Goal: Information Seeking & Learning: Learn about a topic

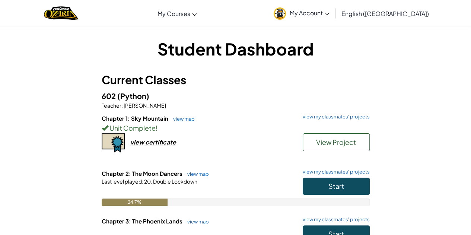
click at [330, 10] on span "My Account" at bounding box center [310, 13] width 40 height 8
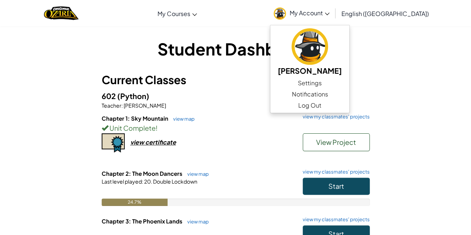
click at [411, 65] on div "Student Dashboard Current Classes 602 (Python) Teacher : [PERSON_NAME] Chapter …" at bounding box center [236, 173] width 436 height 272
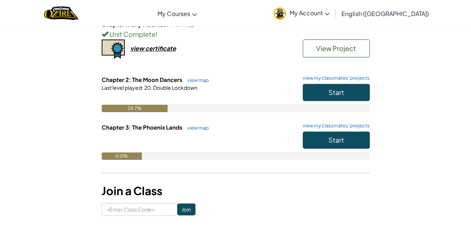
scroll to position [94, 0]
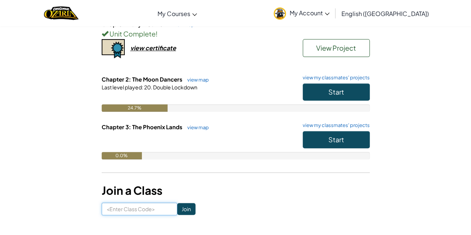
click at [134, 211] on input at bounding box center [140, 209] width 76 height 13
type input "Buslionside"
click input "Join" at bounding box center [186, 209] width 18 height 12
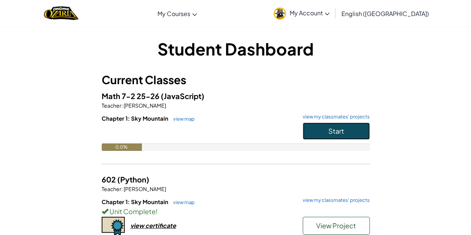
click at [346, 130] on button "Start" at bounding box center [336, 131] width 67 height 17
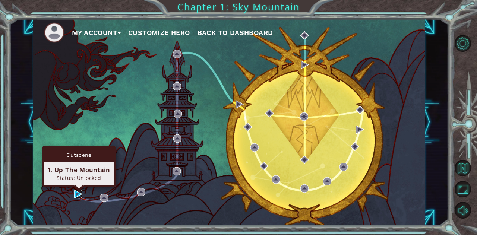
click at [74, 191] on img at bounding box center [78, 194] width 8 height 8
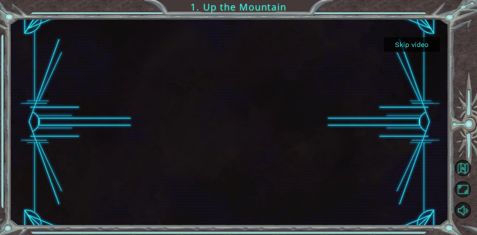
click at [408, 42] on button "Skip video" at bounding box center [412, 44] width 56 height 15
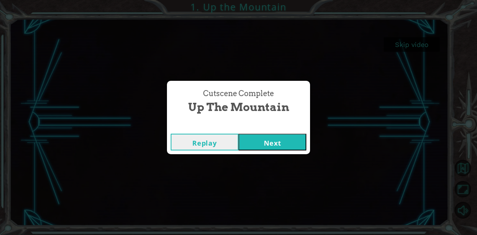
click at [249, 145] on button "Next" at bounding box center [272, 142] width 68 height 17
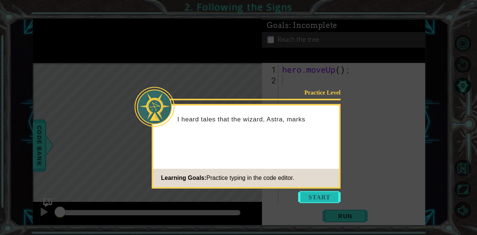
click at [319, 202] on button "Start" at bounding box center [319, 197] width 42 height 12
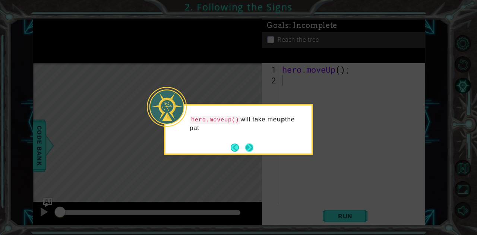
click at [245, 143] on button "Next" at bounding box center [249, 147] width 8 height 8
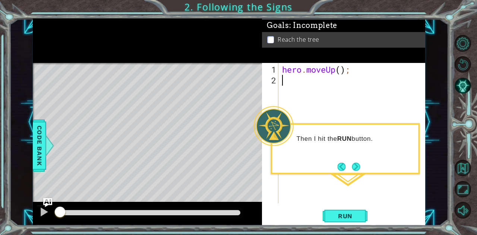
click at [342, 70] on div "hero . moveUp ( ) ;" at bounding box center [353, 145] width 146 height 162
click at [359, 164] on button "Next" at bounding box center [355, 167] width 8 height 8
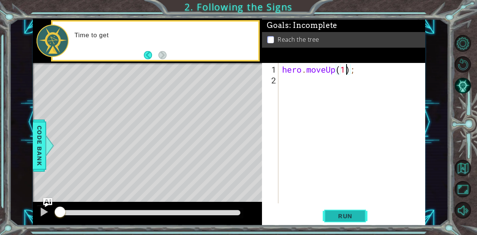
click at [341, 216] on span "Run" at bounding box center [344, 215] width 29 height 7
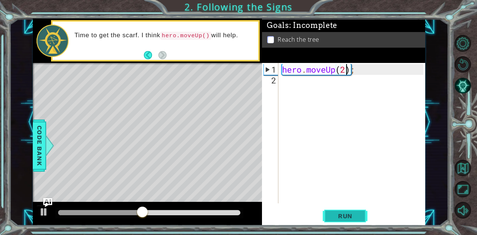
type textarea "hero.moveUp(2);"
click at [337, 219] on span "Run" at bounding box center [344, 215] width 29 height 7
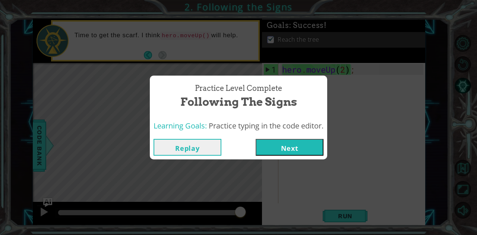
click at [297, 145] on button "Next" at bounding box center [289, 147] width 68 height 17
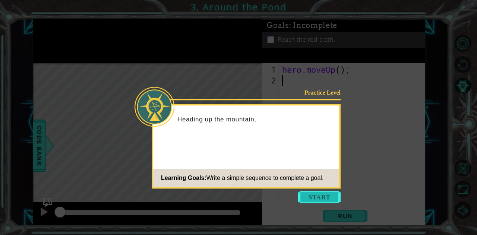
click at [312, 195] on button "Start" at bounding box center [319, 197] width 42 height 12
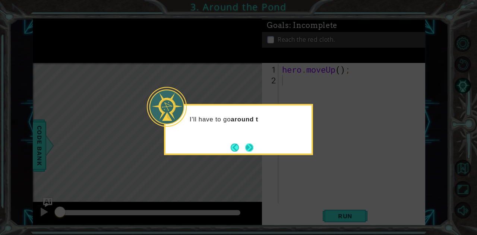
click at [249, 147] on button "Next" at bounding box center [249, 147] width 8 height 8
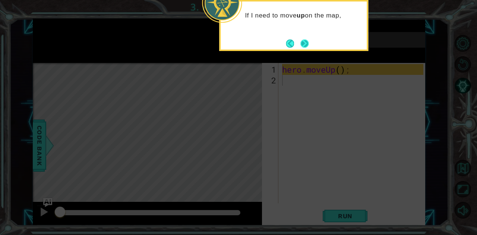
click at [308, 40] on button "Next" at bounding box center [304, 43] width 8 height 8
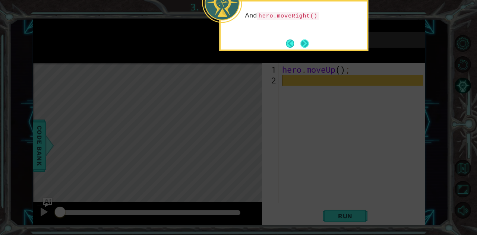
click at [307, 41] on button "Next" at bounding box center [304, 43] width 8 height 8
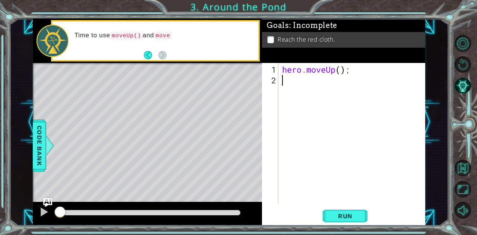
click at [341, 66] on div "hero . moveUp ( ) ;" at bounding box center [353, 145] width 146 height 162
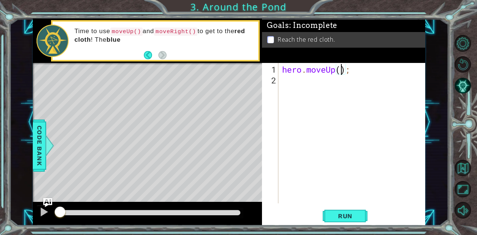
type textarea "hero.moveUp(2);"
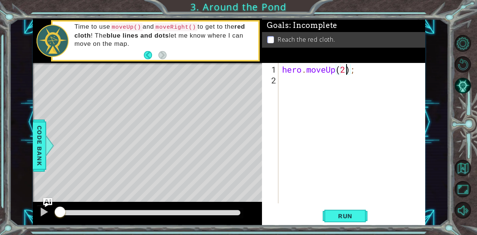
click at [293, 82] on div "hero . moveUp ( 2 ) ;" at bounding box center [353, 145] width 146 height 162
type textarea "h"
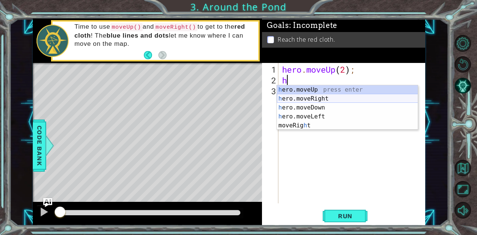
click at [302, 98] on div "h ero.moveUp press enter h ero.moveRight press enter h ero.moveDown press enter…" at bounding box center [347, 116] width 141 height 63
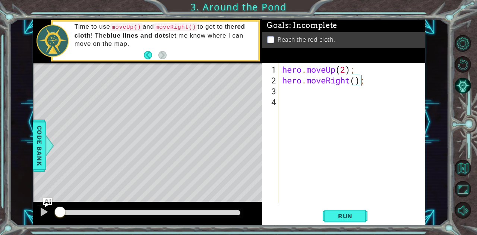
click at [360, 83] on div "hero . moveUp ( 2 ) ; hero . moveRight ( ) ;" at bounding box center [353, 145] width 146 height 162
click at [354, 81] on div "hero . moveUp ( 2 ) ; hero . moveRight ( ) ;" at bounding box center [353, 145] width 146 height 162
type textarea "hero.moveRight(1);"
click at [279, 90] on div "hero.moveRight(1); 1 2 3 4 hero . moveUp ( 2 ) ; hero . moveRight ( 1 ) ; ההההה…" at bounding box center [342, 133] width 161 height 140
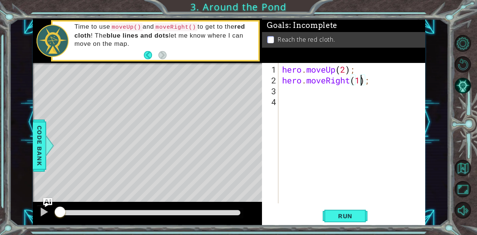
click at [276, 91] on div "3" at bounding box center [270, 91] width 15 height 11
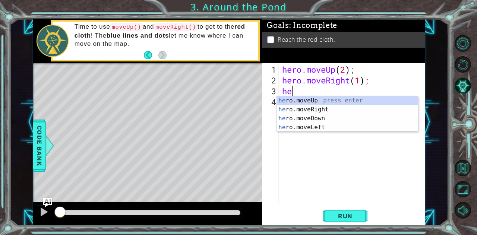
type textarea "her"
click at [312, 99] on div "her o.moveUp press enter her o.moveRight press enter her o.moveDown press enter…" at bounding box center [347, 123] width 141 height 54
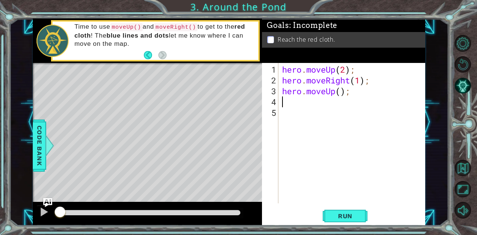
click at [341, 92] on div "hero . moveUp ( 2 ) ; hero . moveRight ( 1 ) ; hero . moveUp ( ) ;" at bounding box center [353, 145] width 146 height 162
type textarea "hero.moveUp(1);"
click at [337, 214] on span "Run" at bounding box center [344, 215] width 29 height 7
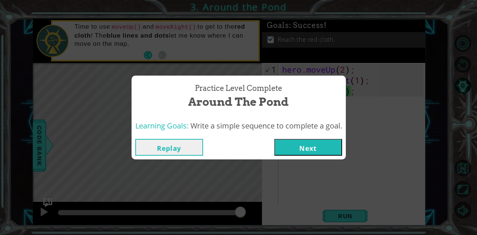
click at [283, 148] on button "Next" at bounding box center [308, 147] width 68 height 17
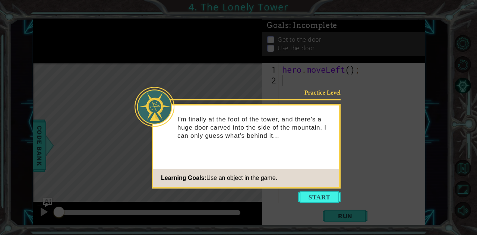
drag, startPoint x: 314, startPoint y: 199, endPoint x: 310, endPoint y: 195, distance: 5.0
click at [310, 195] on button "Start" at bounding box center [319, 197] width 42 height 12
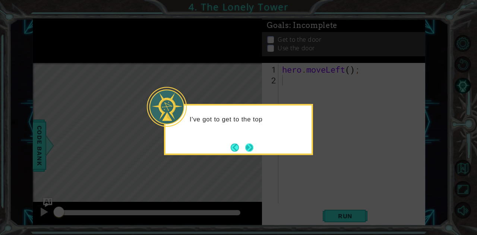
click at [249, 149] on button "Next" at bounding box center [249, 147] width 8 height 8
click at [248, 148] on button "Next" at bounding box center [249, 147] width 8 height 8
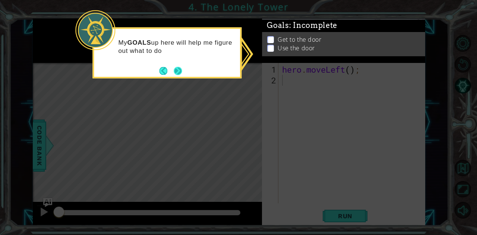
click at [176, 72] on button "Next" at bounding box center [178, 71] width 8 height 8
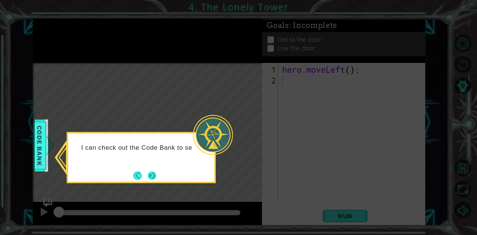
click at [155, 176] on button "Next" at bounding box center [152, 175] width 8 height 8
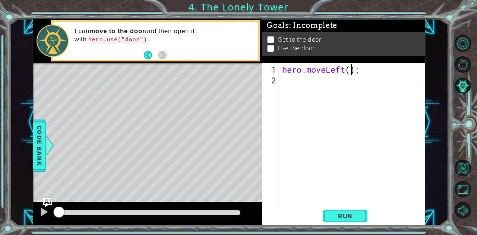
click at [350, 72] on div "hero . moveLeft ( ) ;" at bounding box center [353, 145] width 146 height 162
type textarea "hero.moveLeft(2);"
click at [285, 83] on div "hero . moveLeft ( 2 ) ;" at bounding box center [353, 145] width 146 height 162
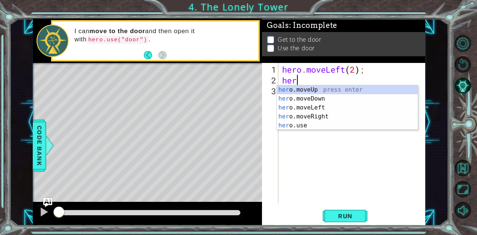
scroll to position [0, 0]
type textarea "hero."
click at [299, 89] on div "hero. moveUp press enter hero. moveDown press enter hero. moveLeft press enter …" at bounding box center [347, 116] width 141 height 63
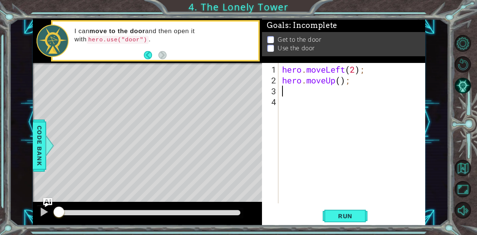
scroll to position [0, 0]
click at [341, 81] on div "hero . moveLeft ( 2 ) ; hero . moveUp ( ) ;" at bounding box center [353, 145] width 146 height 162
type textarea "hero.moveUp(2);"
click at [283, 90] on div "hero . moveLeft ( 2 ) ; hero . moveUp ( 2 ) ;" at bounding box center [353, 145] width 146 height 162
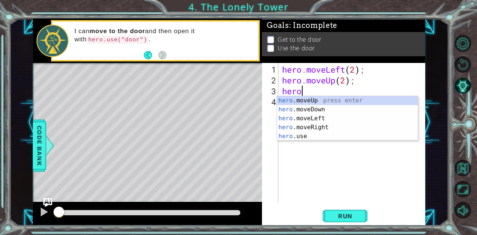
scroll to position [0, 0]
type textarea "hero."
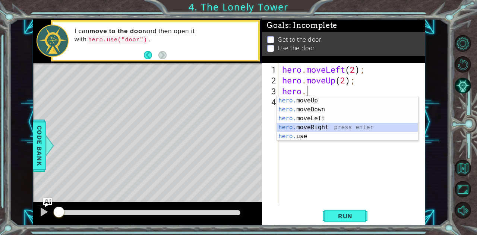
click at [296, 128] on div "hero. moveUp press enter hero. moveDown press enter hero. moveLeft press enter …" at bounding box center [347, 127] width 141 height 63
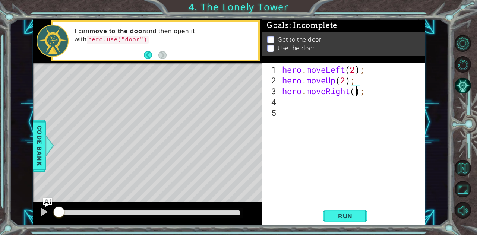
click at [356, 94] on div "hero . moveLeft ( 2 ) ; hero . moveUp ( 2 ) ; hero . moveRight ( ) ;" at bounding box center [353, 145] width 146 height 162
type textarea "hero.moveRight(2);"
click at [296, 104] on div "hero . moveLeft ( 2 ) ; hero . moveUp ( 2 ) ; hero . moveRight ( 2 ) ;" at bounding box center [353, 145] width 146 height 162
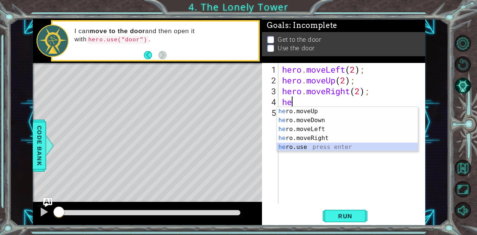
click at [302, 144] on div "he ro.moveUp press enter he ro.moveDown press enter he ro.moveLeft press enter …" at bounding box center [347, 138] width 141 height 63
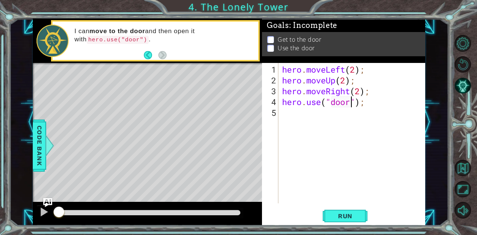
scroll to position [0, 3]
type textarea "hero.use("door");"
click at [335, 217] on span "Run" at bounding box center [344, 215] width 29 height 7
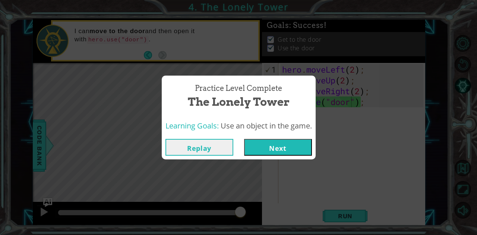
click at [295, 152] on button "Next" at bounding box center [278, 147] width 68 height 17
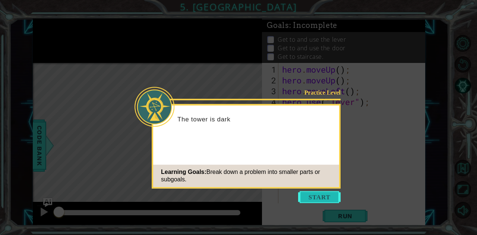
click at [323, 200] on button "Start" at bounding box center [319, 197] width 42 height 12
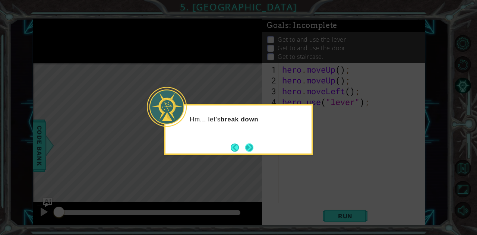
click at [246, 143] on button "Next" at bounding box center [249, 147] width 8 height 8
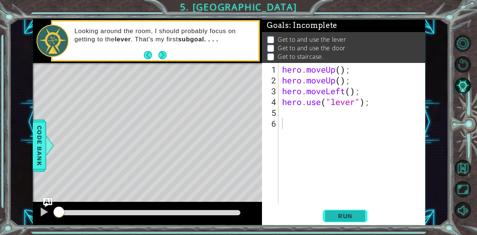
click at [340, 209] on button "Run" at bounding box center [344, 216] width 45 height 16
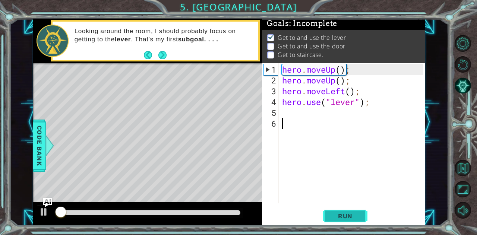
scroll to position [6, 0]
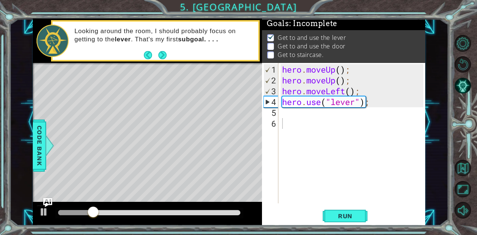
click at [279, 116] on div "1 2 3 4 5 6 hero . moveUp ( ) ; hero . moveUp ( ) ; hero . moveLeft ( ) ; hero …" at bounding box center [342, 133] width 161 height 140
click at [284, 115] on div "hero . moveUp ( ) ; hero . moveUp ( ) ; hero . moveLeft ( ) ; hero . use ( "lev…" at bounding box center [353, 145] width 146 height 162
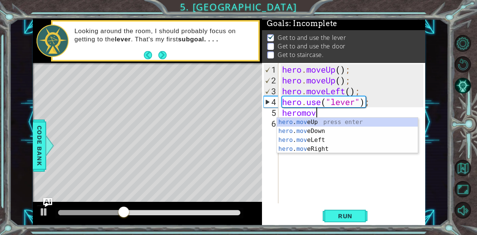
scroll to position [0, 1]
type textarea "heromove"
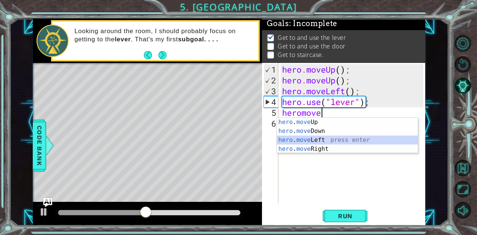
click at [326, 144] on div "hero . move Up press enter hero . move Down press enter hero . move Left press …" at bounding box center [347, 145] width 141 height 54
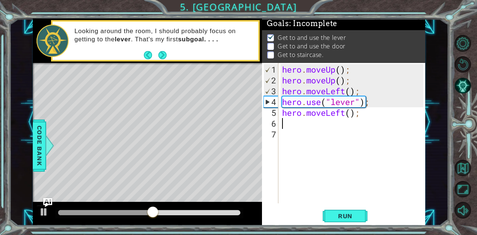
click at [343, 114] on div "hero . moveUp ( ) ; hero . moveUp ( ) ; hero . moveLeft ( ) ; hero . use ( "lev…" at bounding box center [353, 145] width 146 height 162
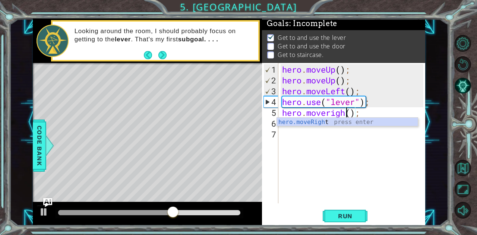
scroll to position [0, 3]
click at [356, 114] on div "hero . moveUp ( ) ; hero . moveUp ( ) ; hero . moveLeft ( ) ; hero . use ( "lev…" at bounding box center [353, 145] width 146 height 162
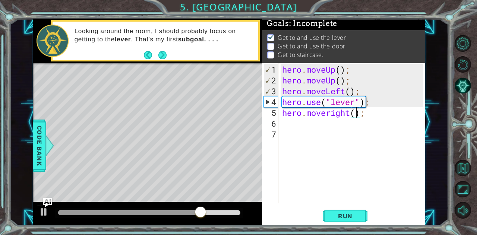
scroll to position [0, 3]
click at [351, 92] on div "hero . moveUp ( ) ; hero . moveUp ( ) ; hero . moveLeft ( ) ; hero . use ( "lev…" at bounding box center [353, 145] width 146 height 162
click at [340, 68] on div "hero . moveUp ( ) ; hero . moveUp ( ) ; hero . moveLeft ( ) ; hero . use ( "lev…" at bounding box center [353, 145] width 146 height 162
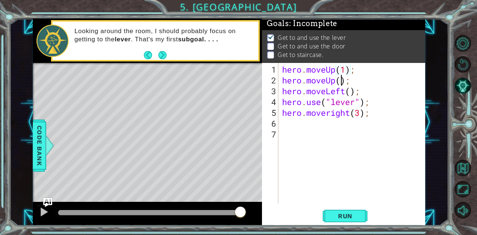
click at [340, 81] on div "hero . moveUp ( 1 ) ; hero . moveUp ( ) ; hero . moveLeft ( ) ; hero . use ( "l…" at bounding box center [353, 145] width 146 height 162
click at [352, 91] on div "hero . moveUp ( 1 ) ; hero . moveUp ( 1 ) ; hero . moveLeft ( ) ; hero . use ( …" at bounding box center [353, 145] width 146 height 162
click at [346, 214] on span "Run" at bounding box center [344, 215] width 29 height 7
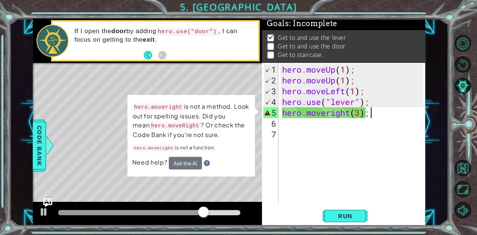
click at [369, 114] on div "hero . moveUp ( 1 ) ; hero . moveUp ( 1 ) ; hero . moveLeft ( 1 ) ; hero . use …" at bounding box center [353, 145] width 146 height 162
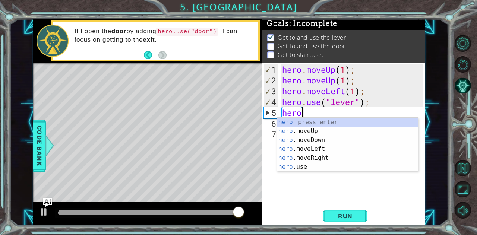
scroll to position [0, 0]
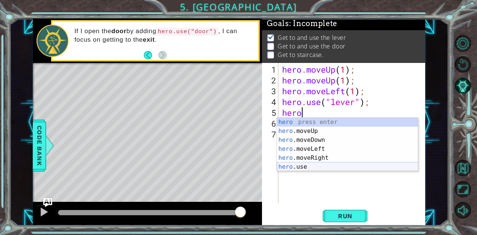
click at [302, 169] on div "hero press enter hero .moveUp press enter hero .moveDown press enter hero .move…" at bounding box center [347, 153] width 141 height 71
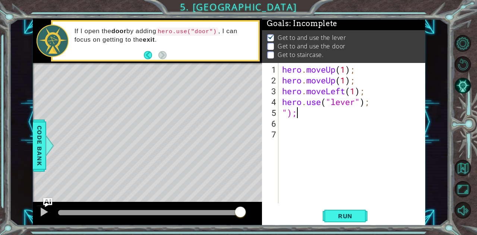
scroll to position [0, 0]
type textarea """
click at [350, 215] on span "Run" at bounding box center [344, 215] width 29 height 7
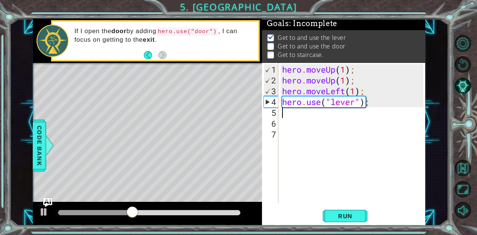
type textarea "g"
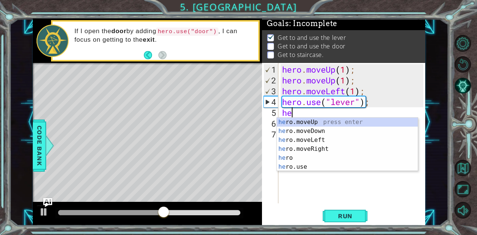
type textarea "her"
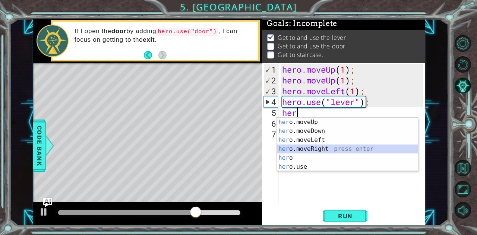
click at [316, 150] on div "her o.moveUp press enter her o.moveDown press enter her o.moveLeft press enter …" at bounding box center [347, 153] width 141 height 71
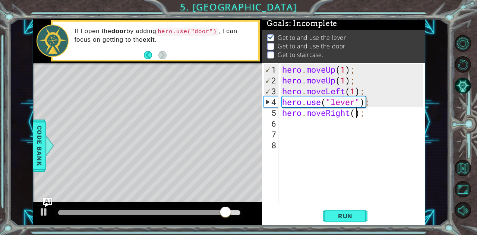
click at [356, 112] on div "hero . moveUp ( 1 ) ; hero . moveUp ( 1 ) ; hero . moveLeft ( 1 ) ; hero . use …" at bounding box center [353, 145] width 146 height 162
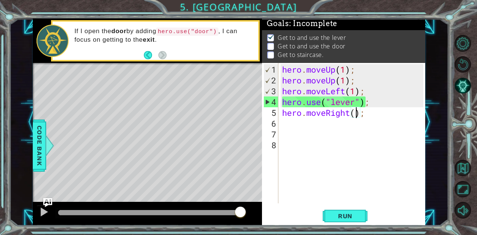
type textarea "hero.moveRight(3);"
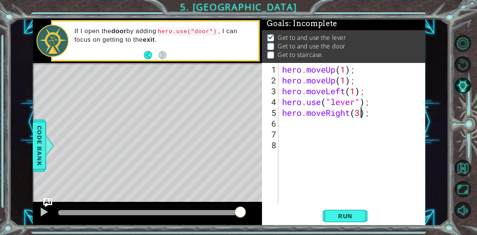
click at [289, 126] on div "hero . moveUp ( 1 ) ; hero . moveUp ( 1 ) ; hero . moveLeft ( 1 ) ; hero . use …" at bounding box center [353, 145] width 146 height 162
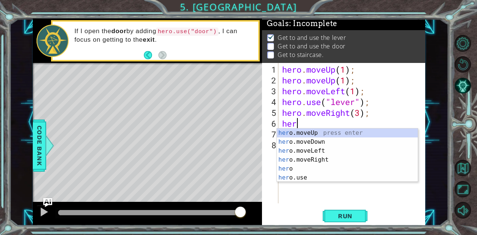
scroll to position [0, 0]
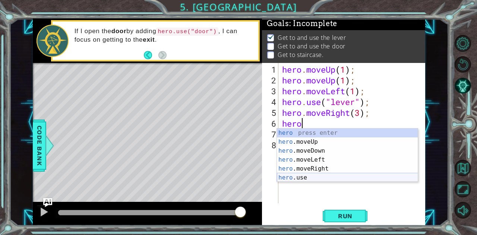
click at [296, 176] on div "hero press enter hero .moveUp press enter hero .moveDown press enter hero .move…" at bounding box center [347, 163] width 141 height 71
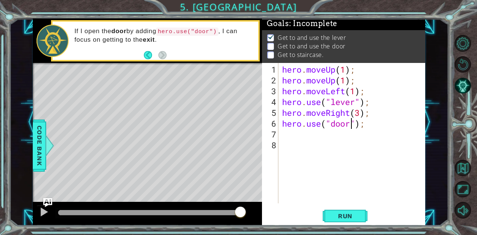
scroll to position [0, 3]
type textarea "hero.use("door");"
click at [331, 209] on button "Run" at bounding box center [344, 216] width 45 height 16
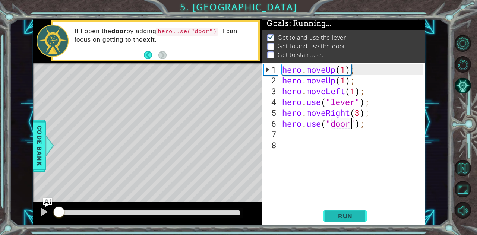
scroll to position [6, 0]
